Goal: Navigation & Orientation: Understand site structure

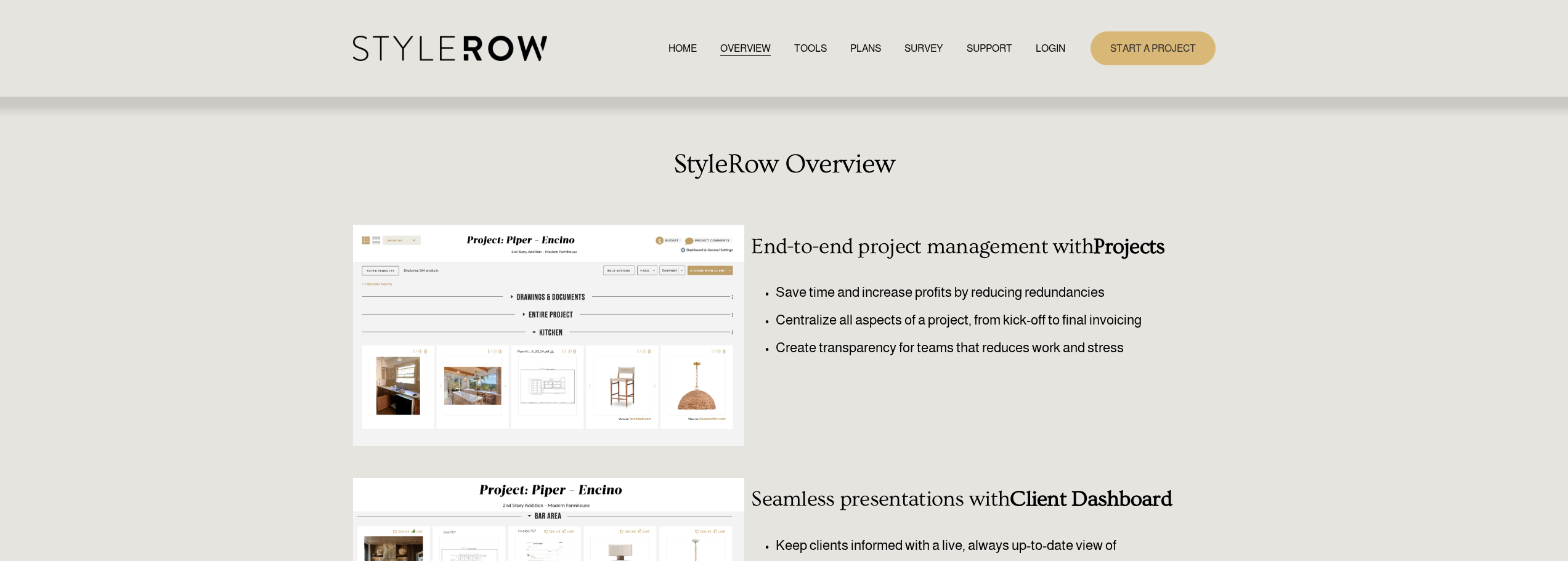
drag, startPoint x: 1499, startPoint y: 0, endPoint x: 1300, endPoint y: 192, distance: 276.5
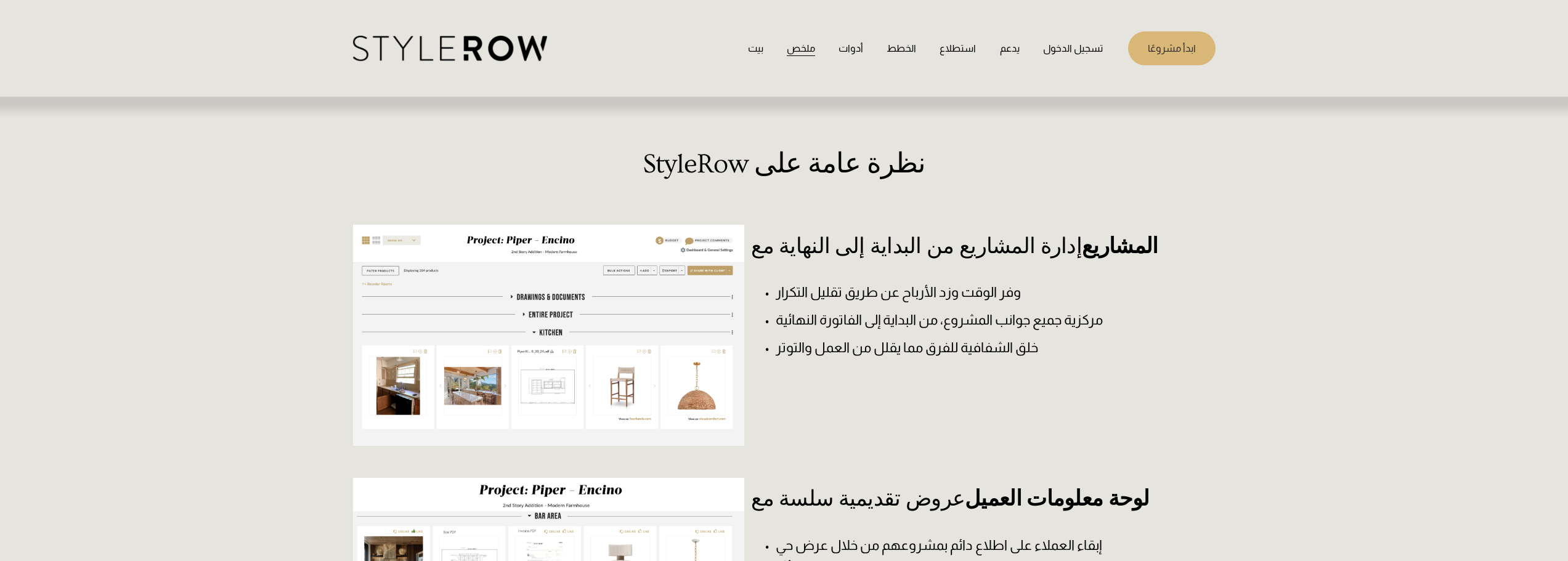
click at [957, 47] on font "استطلاع" at bounding box center [957, 47] width 36 height 10
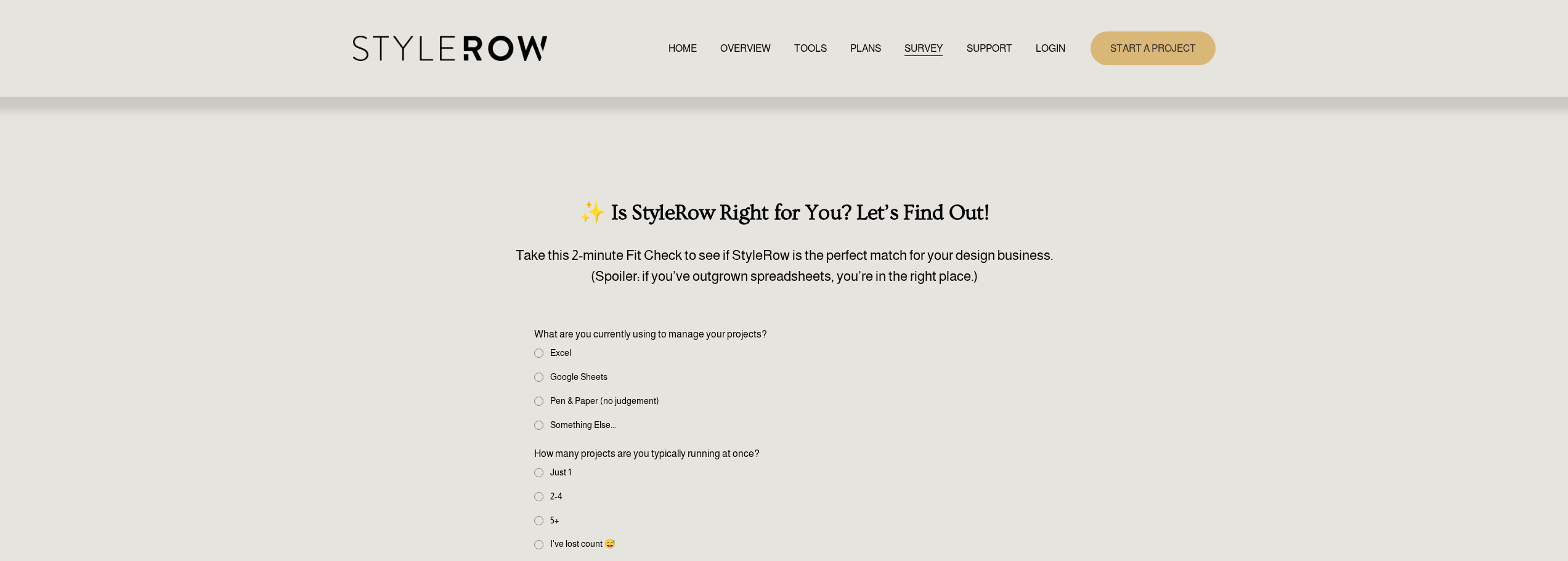
click at [672, 50] on link "HOME" at bounding box center [683, 48] width 28 height 17
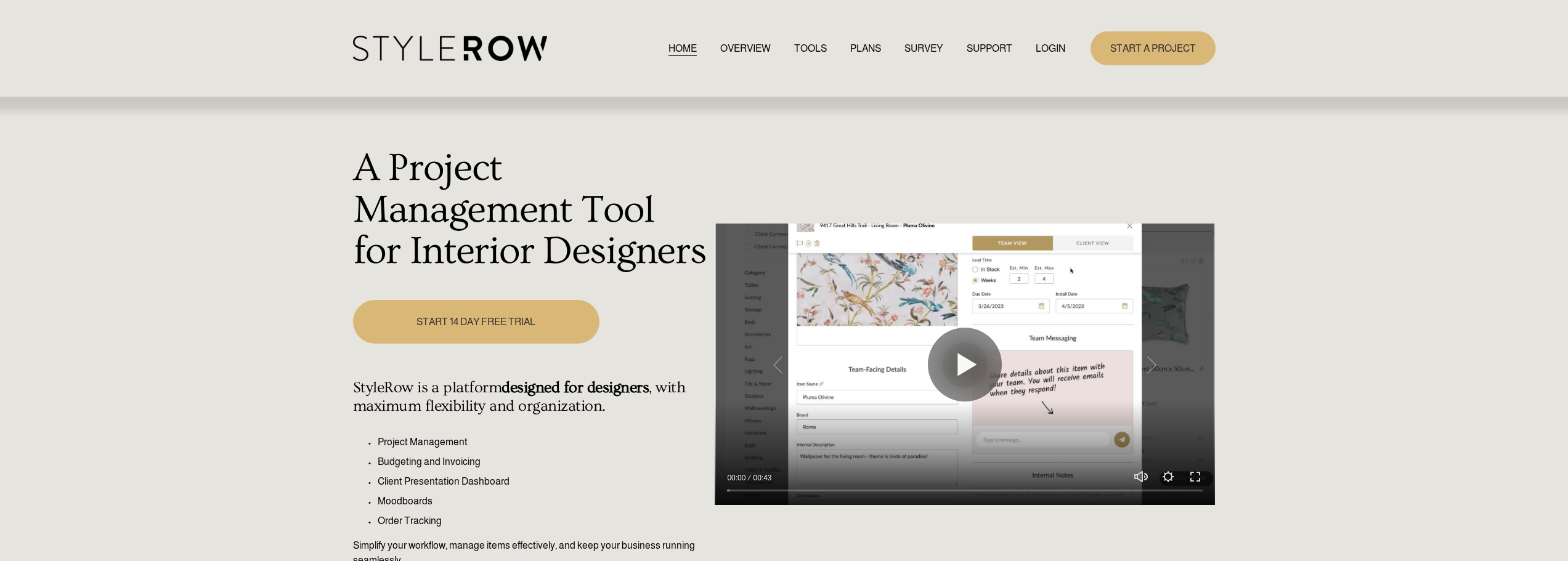
click at [754, 55] on link "OVERVIEW" at bounding box center [745, 48] width 50 height 17
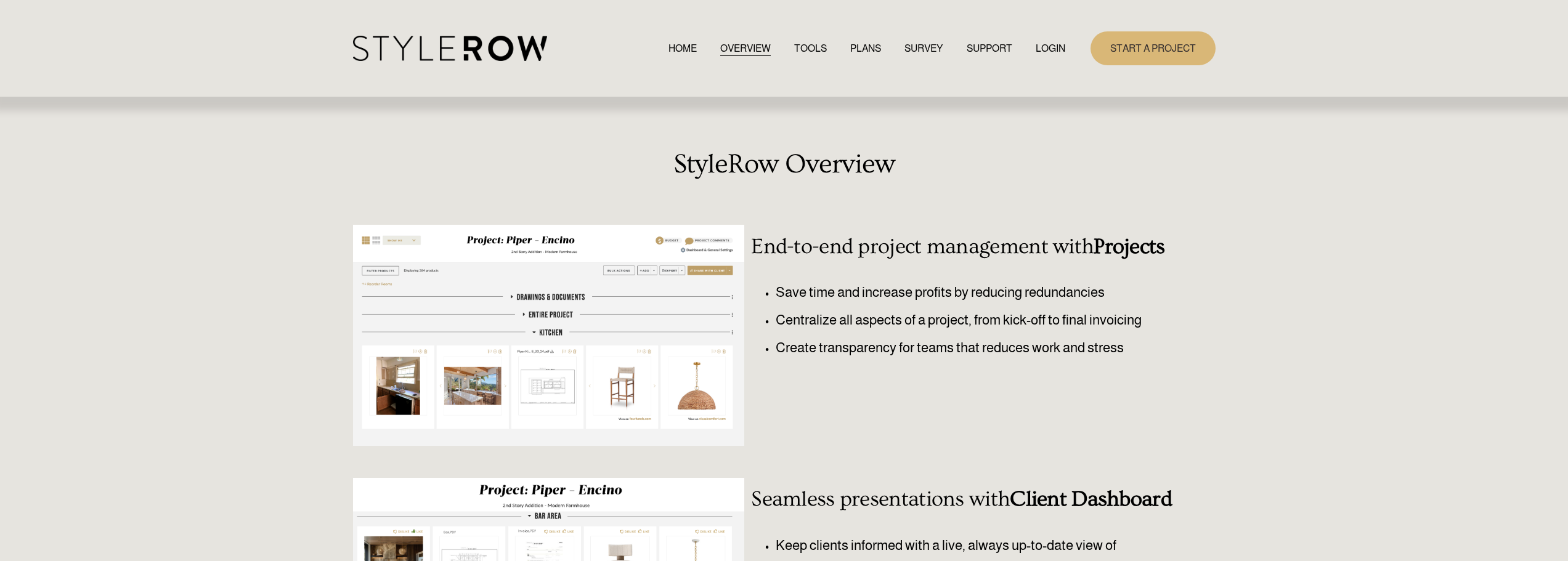
click at [813, 48] on link "TOOLS" at bounding box center [811, 48] width 32 height 17
